Goal: Transaction & Acquisition: Purchase product/service

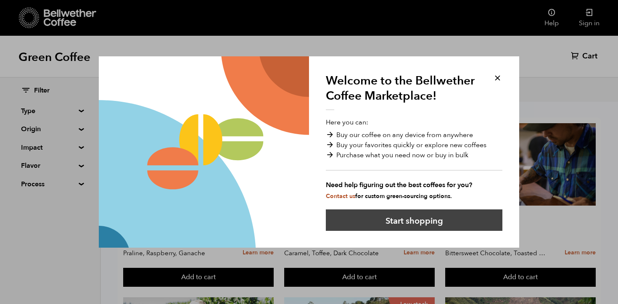
click at [398, 221] on button "Start shopping" at bounding box center [414, 219] width 177 height 21
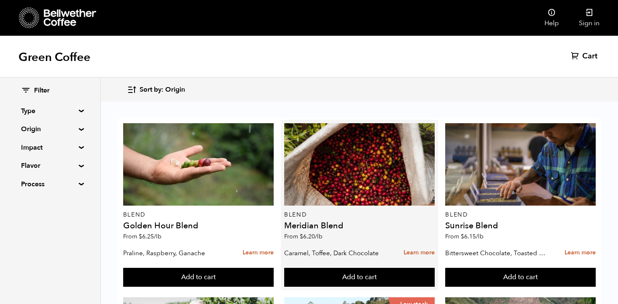
scroll to position [40, 0]
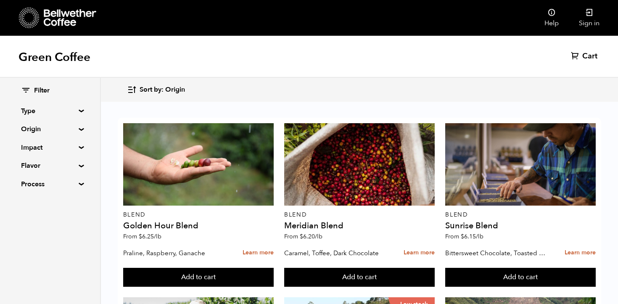
click at [77, 184] on summary "Process" at bounding box center [50, 184] width 58 height 10
click at [77, 165] on summary "Flavor" at bounding box center [50, 166] width 58 height 10
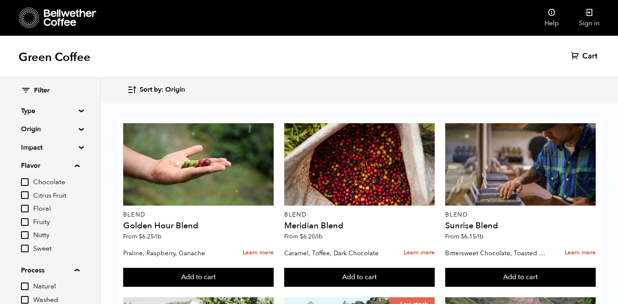
click at [78, 145] on summary "Impact" at bounding box center [50, 148] width 58 height 10
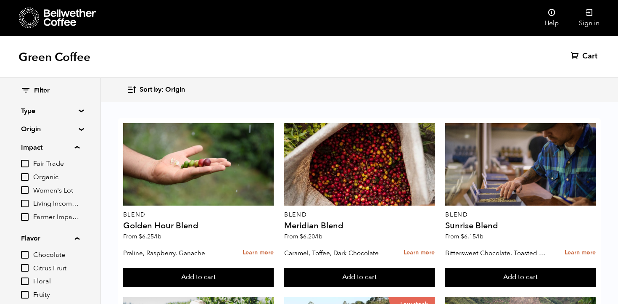
click at [77, 126] on div "Filter Type Blend Single Origin Decaf Seasonal Year Round Origin Blend [GEOGRAP…" at bounding box center [50, 240] width 100 height 325
click at [77, 127] on summary "Origin" at bounding box center [50, 129] width 58 height 10
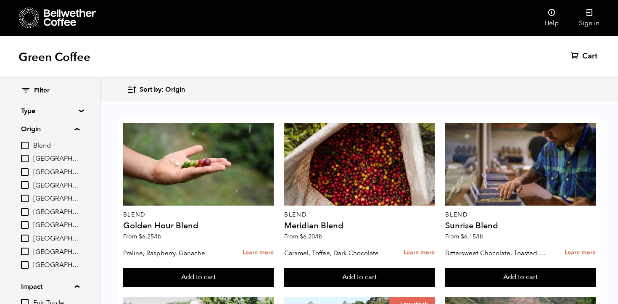
click at [77, 101] on div "Filter Type Blend Single Origin Decaf Seasonal Year Round Origin Blend [GEOGRAP…" at bounding box center [50, 310] width 100 height 464
click at [77, 109] on summary "Type" at bounding box center [50, 111] width 58 height 10
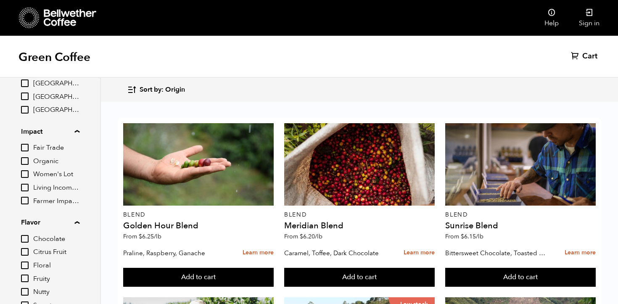
scroll to position [227, 0]
click at [27, 188] on input "Living Income Pricing" at bounding box center [25, 189] width 8 height 8
checkbox input "true"
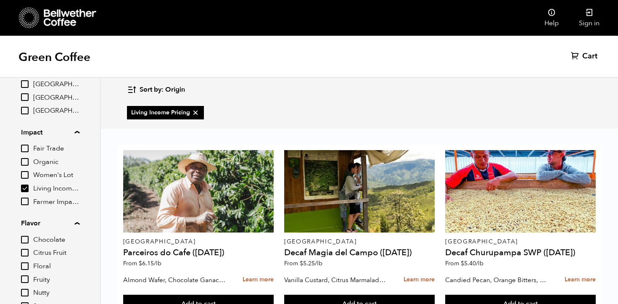
click at [28, 203] on input "Farmer Impact Fund" at bounding box center [25, 202] width 8 height 8
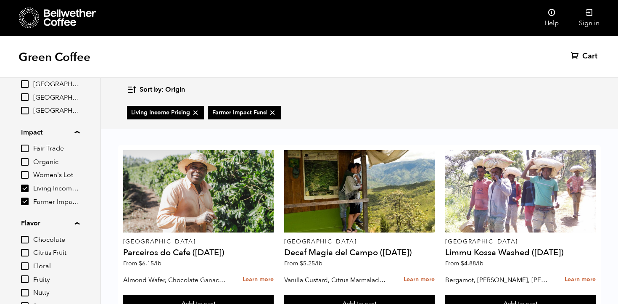
click at [53, 202] on span "Farmer Impact Fund" at bounding box center [56, 202] width 46 height 9
click at [0, 0] on input "Farmer Impact Fund" at bounding box center [0, 0] width 0 height 0
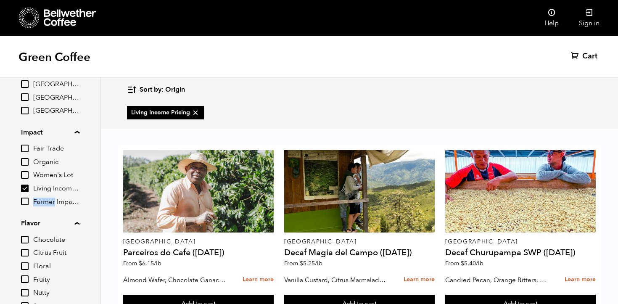
click at [53, 202] on span "Farmer Impact Fund" at bounding box center [56, 202] width 46 height 9
click at [0, 0] on input "Farmer Impact Fund" at bounding box center [0, 0] width 0 height 0
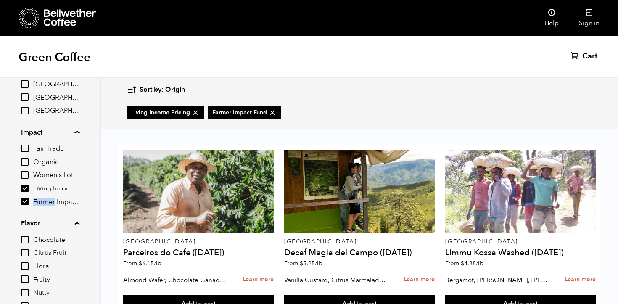
click at [53, 202] on span "Farmer Impact Fund" at bounding box center [56, 202] width 46 height 9
click at [0, 0] on input "Farmer Impact Fund" at bounding box center [0, 0] width 0 height 0
click at [53, 202] on span "Farmer Impact Fund" at bounding box center [56, 202] width 46 height 9
click at [0, 0] on input "Farmer Impact Fund" at bounding box center [0, 0] width 0 height 0
checkbox input "true"
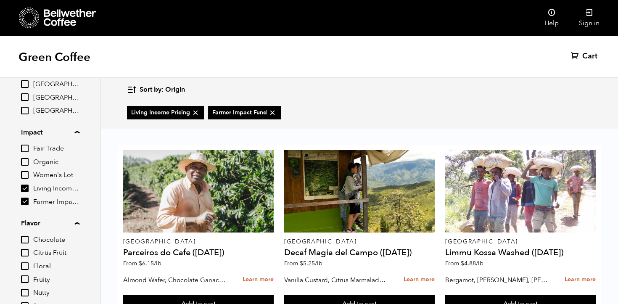
click at [195, 113] on icon at bounding box center [195, 112] width 8 height 8
checkbox input "false"
click at [195, 114] on icon at bounding box center [191, 112] width 8 height 8
checkbox input "false"
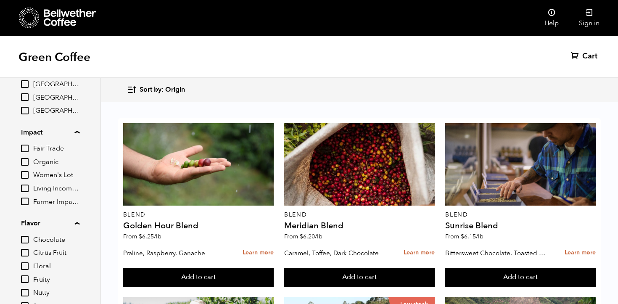
click at [131, 93] on icon "button" at bounding box center [132, 90] width 10 height 10
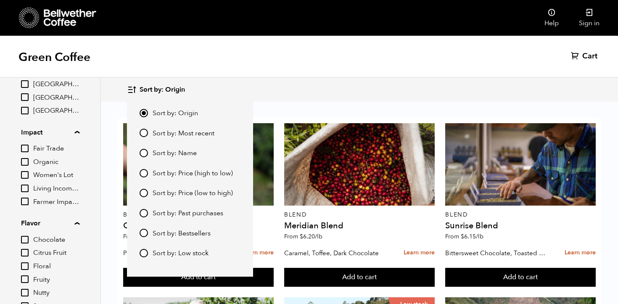
click at [186, 254] on span "Sort by: Low stock" at bounding box center [181, 253] width 56 height 9
click at [148, 254] on input "Sort by: Low stock" at bounding box center [144, 253] width 8 height 8
radio input "true"
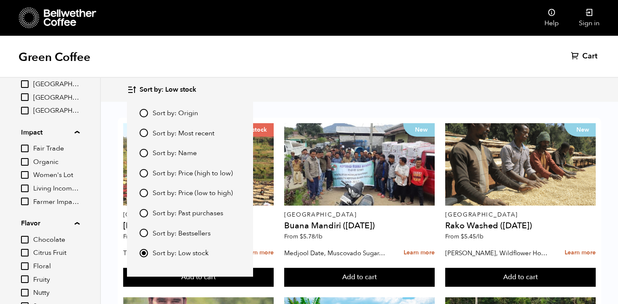
click at [324, 90] on div "Sort by: Low stock Sort by: Origin Sort by: Most recent Sort by: Name Sort by: …" at bounding box center [359, 90] width 465 height 20
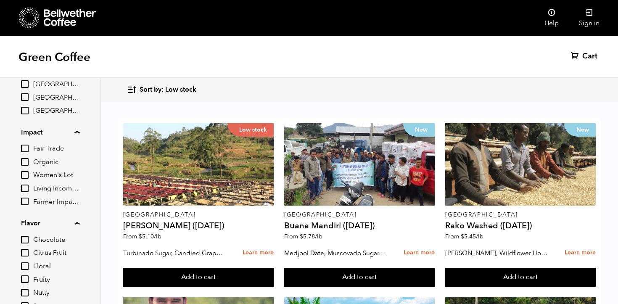
scroll to position [881, 0]
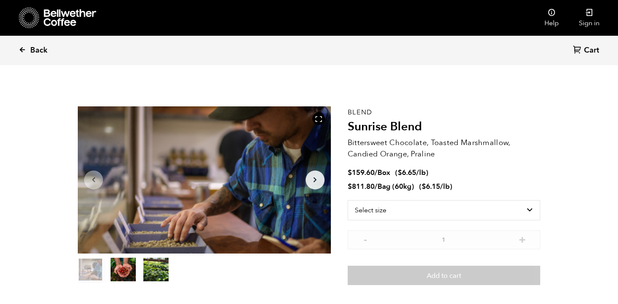
click at [23, 45] on link "Back" at bounding box center [45, 50] width 52 height 29
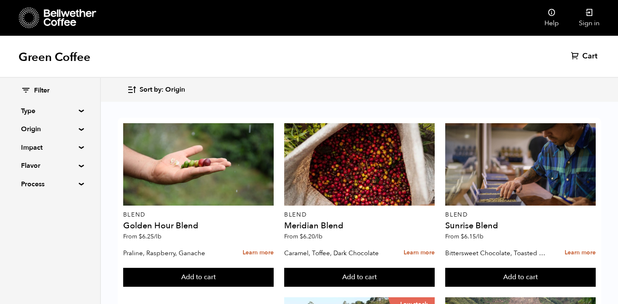
click at [34, 111] on summary "Type" at bounding box center [50, 111] width 58 height 10
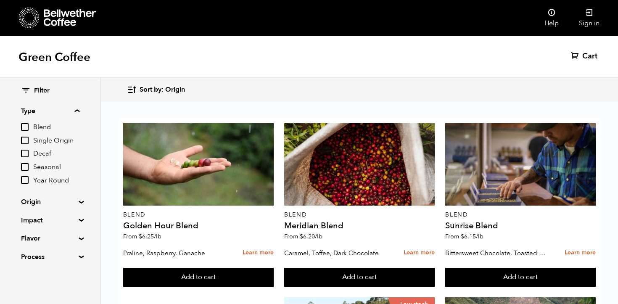
click at [38, 201] on summary "Origin" at bounding box center [50, 202] width 58 height 10
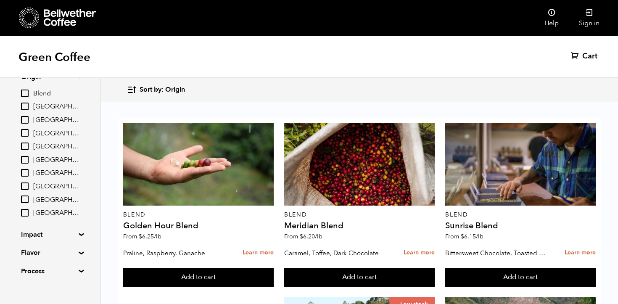
scroll to position [127, 0]
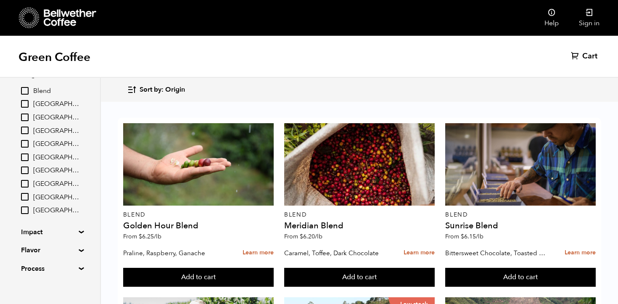
click at [80, 230] on div "Filter Type Blend Single Origin Decaf Seasonal Year Round Origin Blend [GEOGRAP…" at bounding box center [50, 115] width 100 height 331
click at [77, 232] on summary "Impact" at bounding box center [50, 232] width 58 height 10
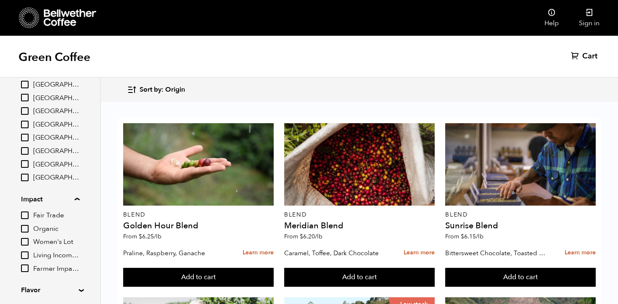
scroll to position [164, 0]
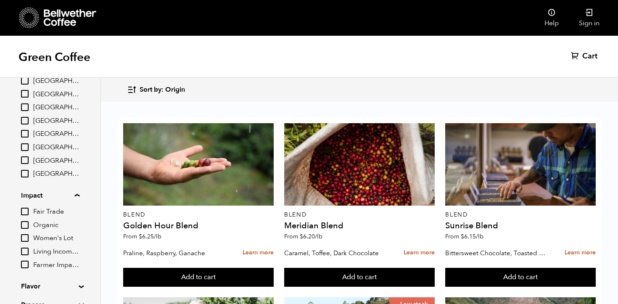
click at [24, 226] on input "Organic" at bounding box center [25, 225] width 8 height 8
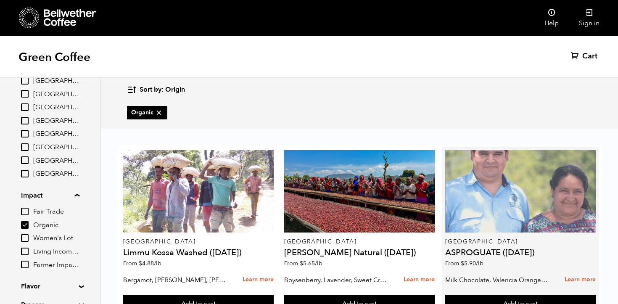
scroll to position [210, 0]
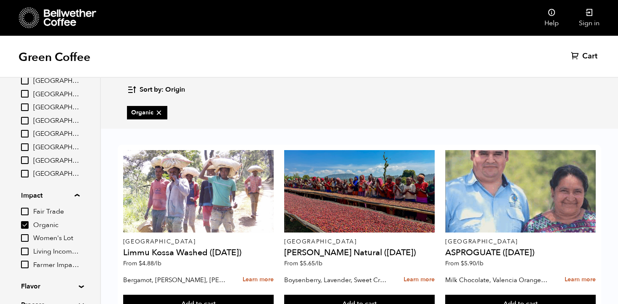
click at [24, 223] on input "Organic" at bounding box center [25, 225] width 8 height 8
checkbox input "false"
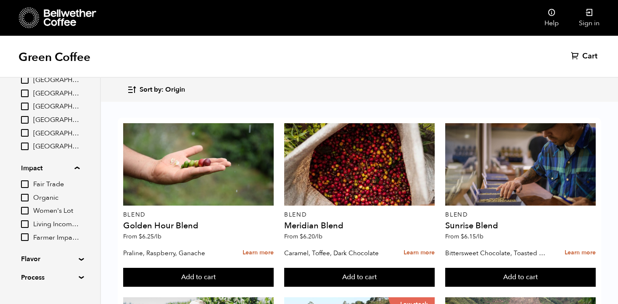
scroll to position [193, 0]
click at [26, 207] on input "Women's Lot" at bounding box center [25, 209] width 8 height 8
checkbox input "true"
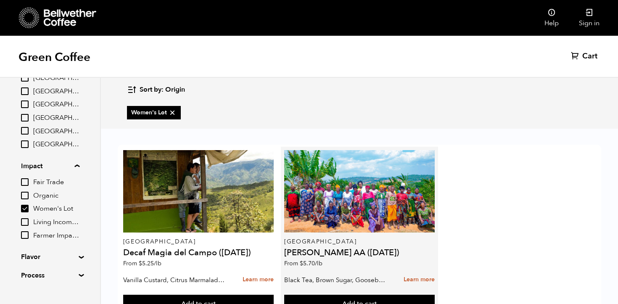
scroll to position [36, 0]
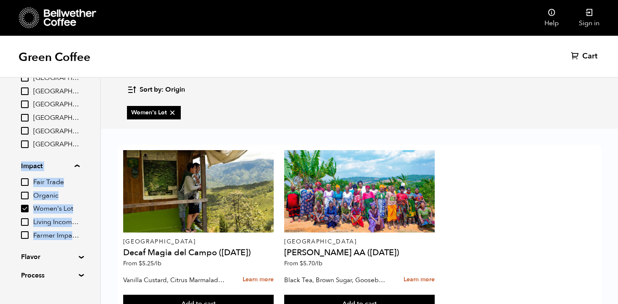
drag, startPoint x: 12, startPoint y: 161, endPoint x: 80, endPoint y: 242, distance: 105.7
click at [80, 242] on div "Filter Type Blend Single Origin Decaf Seasonal Year Round Origin Blend [GEOGRAP…" at bounding box center [50, 86] width 100 height 404
copy details "Impact Fair Trade Organic Women's Lot Living Income Pricing Farmer Impact Fund"
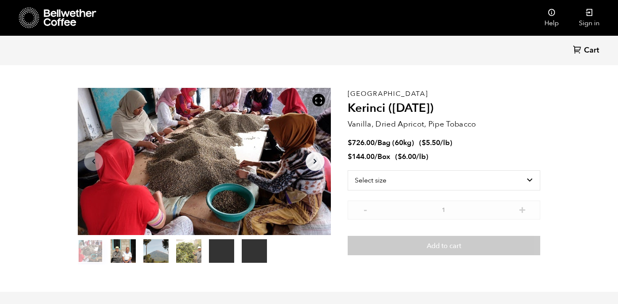
scroll to position [20, 0]
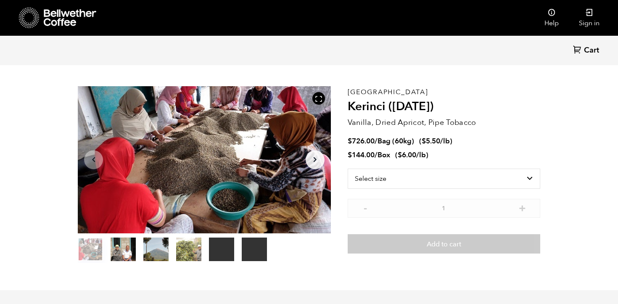
click at [126, 254] on button "item 1" at bounding box center [123, 251] width 25 height 24
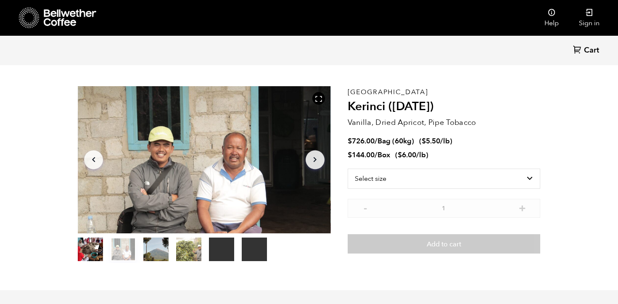
click at [154, 252] on button "item 2" at bounding box center [155, 251] width 25 height 24
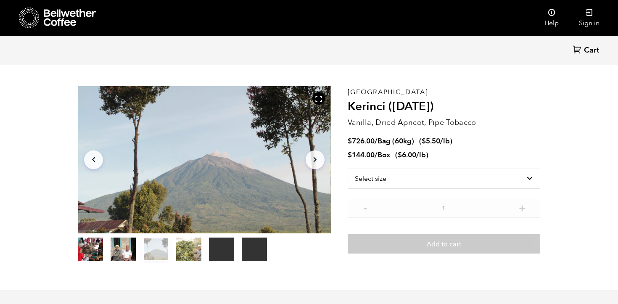
click at [182, 254] on button "item 3" at bounding box center [188, 251] width 25 height 24
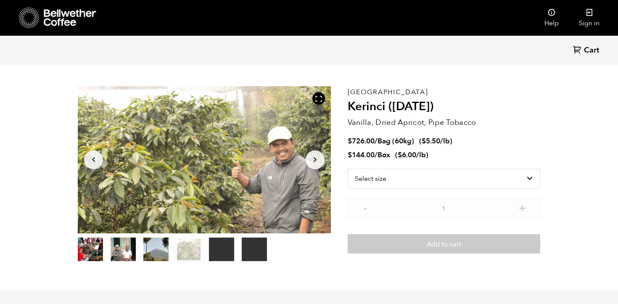
click at [223, 254] on button "item 4" at bounding box center [221, 251] width 25 height 24
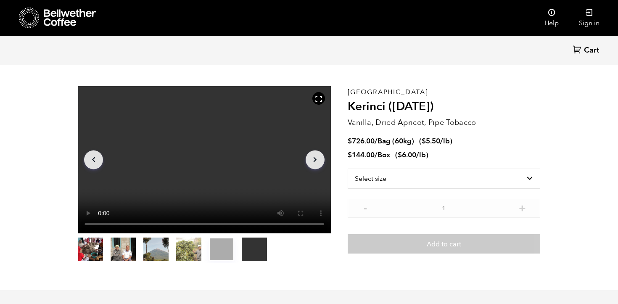
click at [261, 250] on button "item 5" at bounding box center [254, 251] width 25 height 24
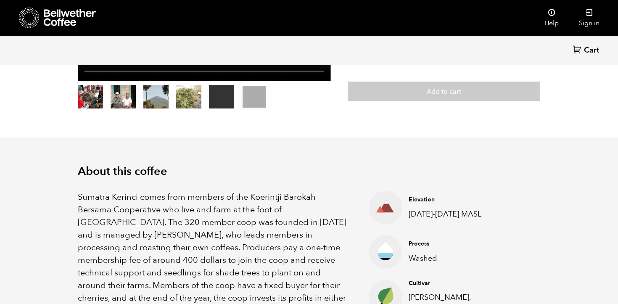
scroll to position [0, 0]
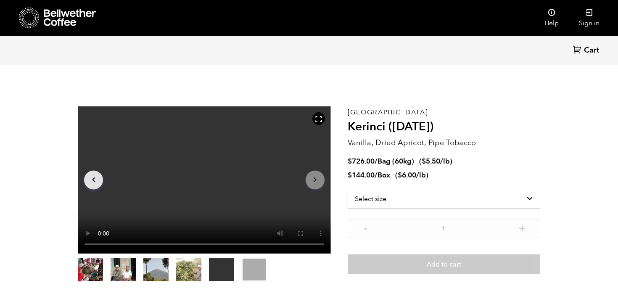
click at [386, 200] on select "Select size Bag (60kg) (132 lbs) Box (24 lbs)" at bounding box center [444, 199] width 193 height 20
click at [348, 189] on select "Select size Bag (60kg) (132 lbs) Box (24 lbs)" at bounding box center [444, 199] width 193 height 20
click at [450, 239] on span "Out of stock" at bounding box center [444, 236] width 30 height 8
click at [445, 187] on select "Select size Bag (60kg) (132 lbs) Box (24 lbs)" at bounding box center [444, 185] width 193 height 20
select select "box"
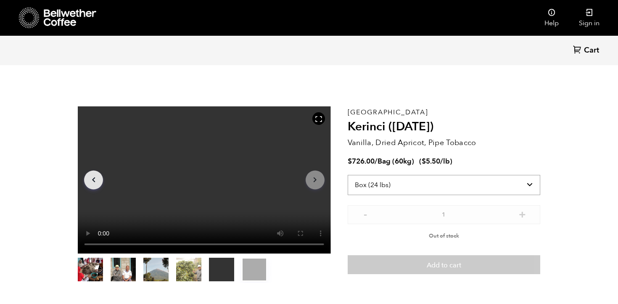
click at [348, 175] on select "Select size Bag (60kg) (132 lbs) Box (24 lbs)" at bounding box center [444, 185] width 193 height 20
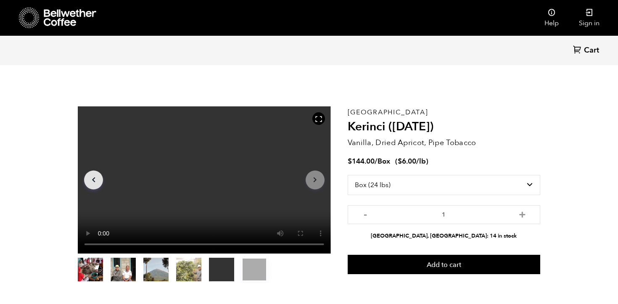
click at [450, 235] on li "Alameda, CA: 14 in stock" at bounding box center [444, 236] width 193 height 8
click at [484, 240] on li "Alameda, CA: 14 in stock" at bounding box center [444, 236] width 193 height 8
click at [461, 184] on select "Select size Bag (60kg) (132 lbs) Box (24 lbs)" at bounding box center [444, 185] width 193 height 20
click at [224, 269] on button "item 4" at bounding box center [221, 271] width 25 height 24
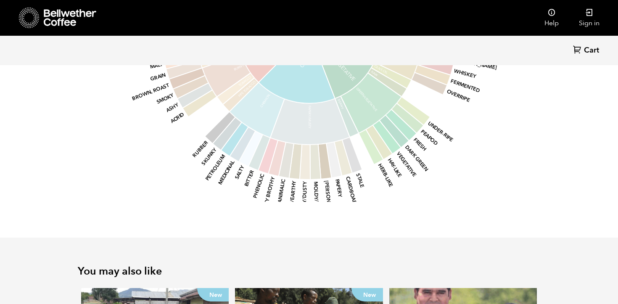
scroll to position [1276, 0]
